Goal: Task Accomplishment & Management: Use online tool/utility

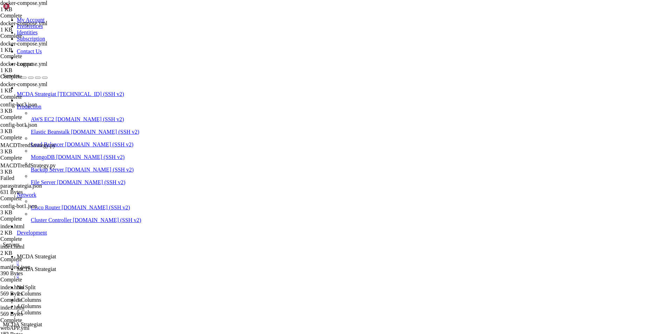
scroll to position [3, 1]
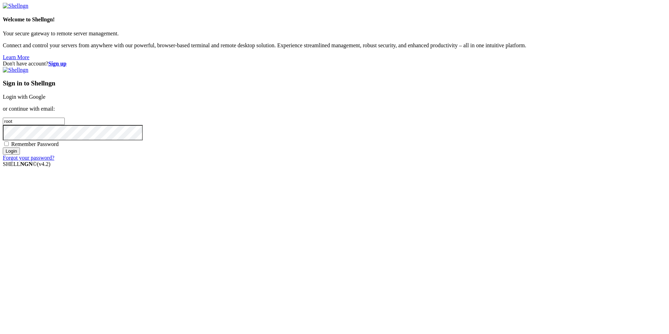
click at [46, 100] on link "Login with Google" at bounding box center [24, 97] width 43 height 6
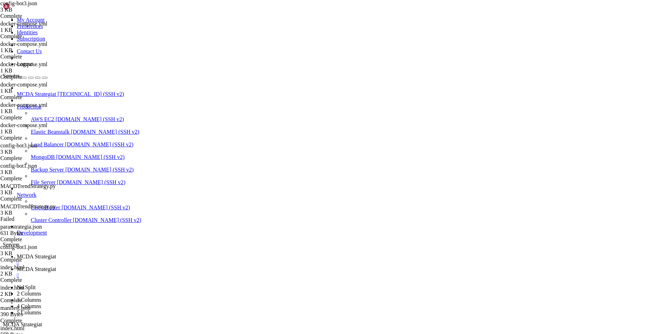
scroll to position [149761, 0]
click at [176, 266] on link "MCDA Strategiat " at bounding box center [342, 272] width 650 height 13
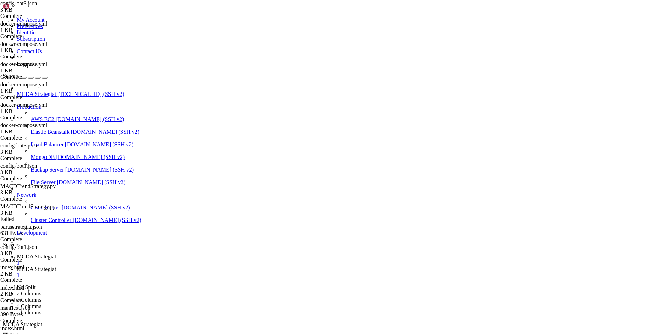
type input "/root/ft_userdata/user_data/strategies"
drag, startPoint x: 113, startPoint y: 189, endPoint x: 284, endPoint y: 191, distance: 170.8
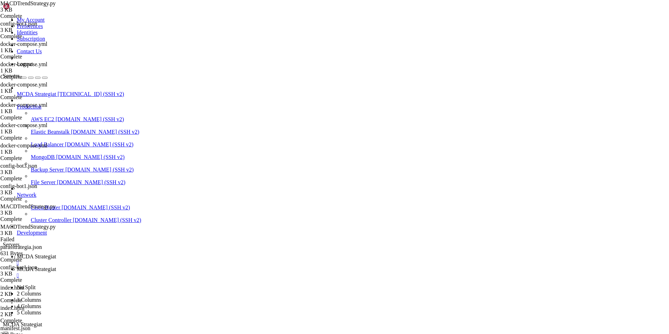
type textarea "self,"
